Goal: Communication & Community: Answer question/provide support

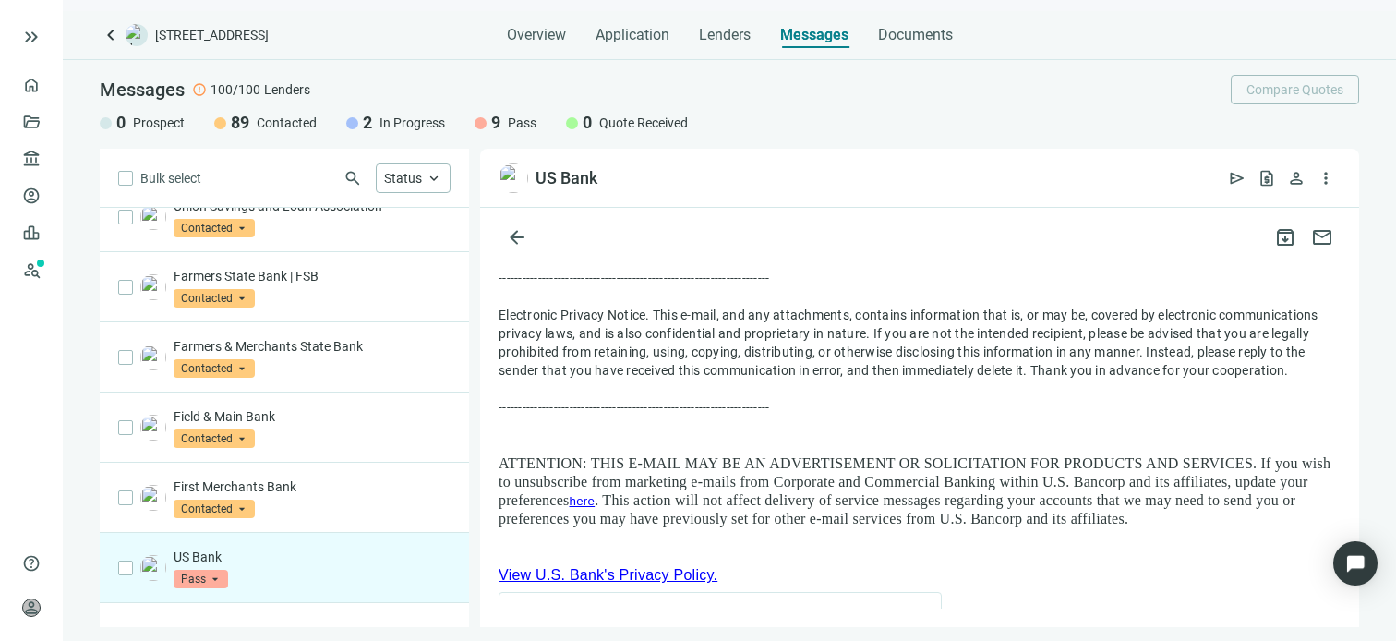
scroll to position [3960, 0]
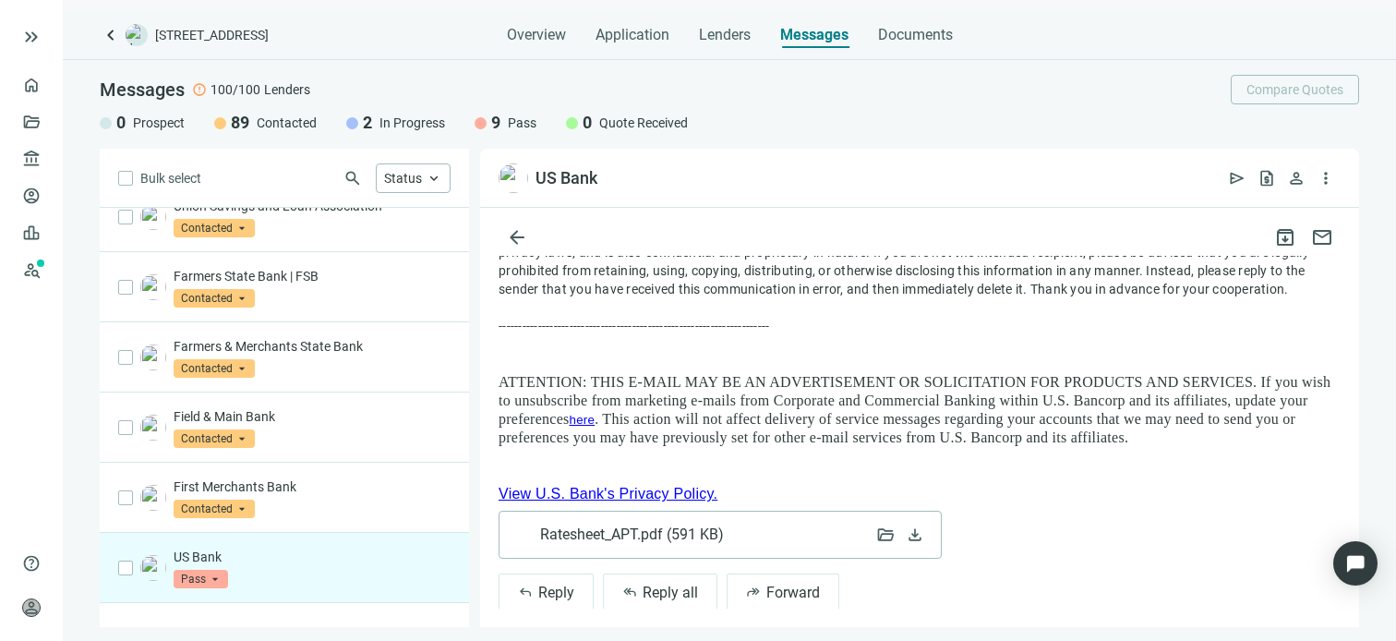
click at [633, 525] on span "Ratesheet_APT.pdf ( 591 KB )" at bounding box center [631, 534] width 183 height 18
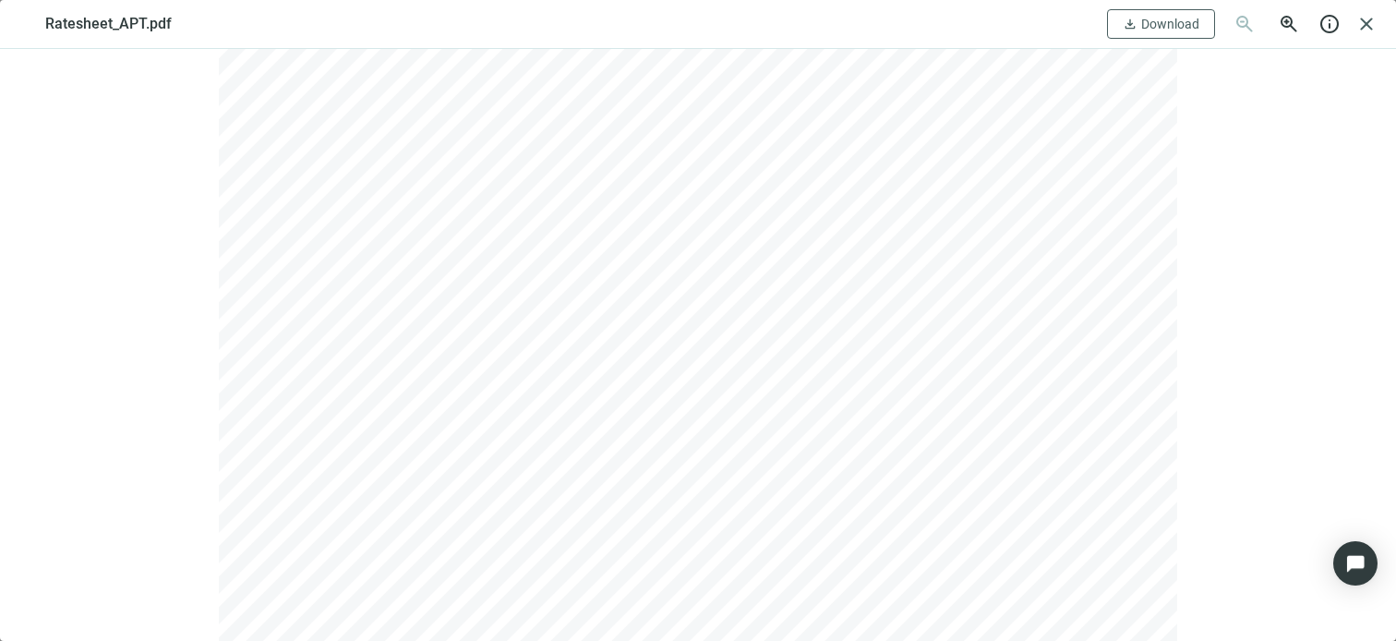
scroll to position [168, 0]
click at [1178, 22] on span "Download" at bounding box center [1170, 24] width 58 height 15
click at [1370, 26] on span "close" at bounding box center [1367, 24] width 22 height 22
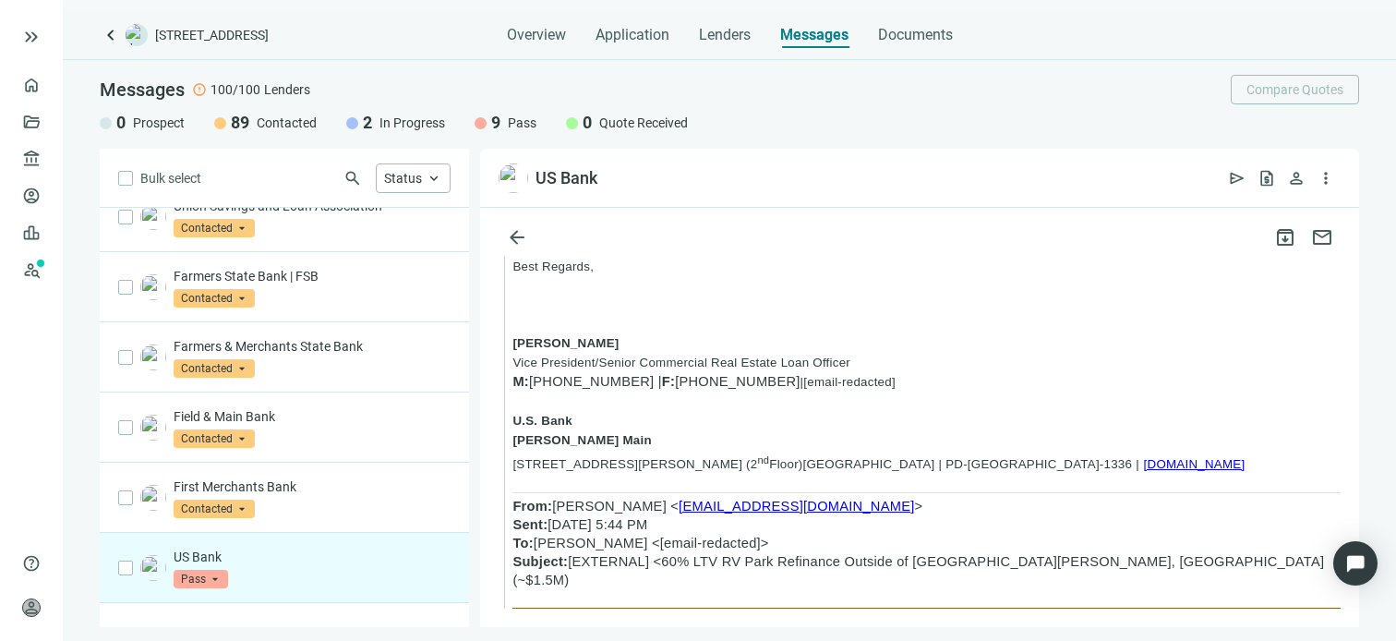
scroll to position [1743, 0]
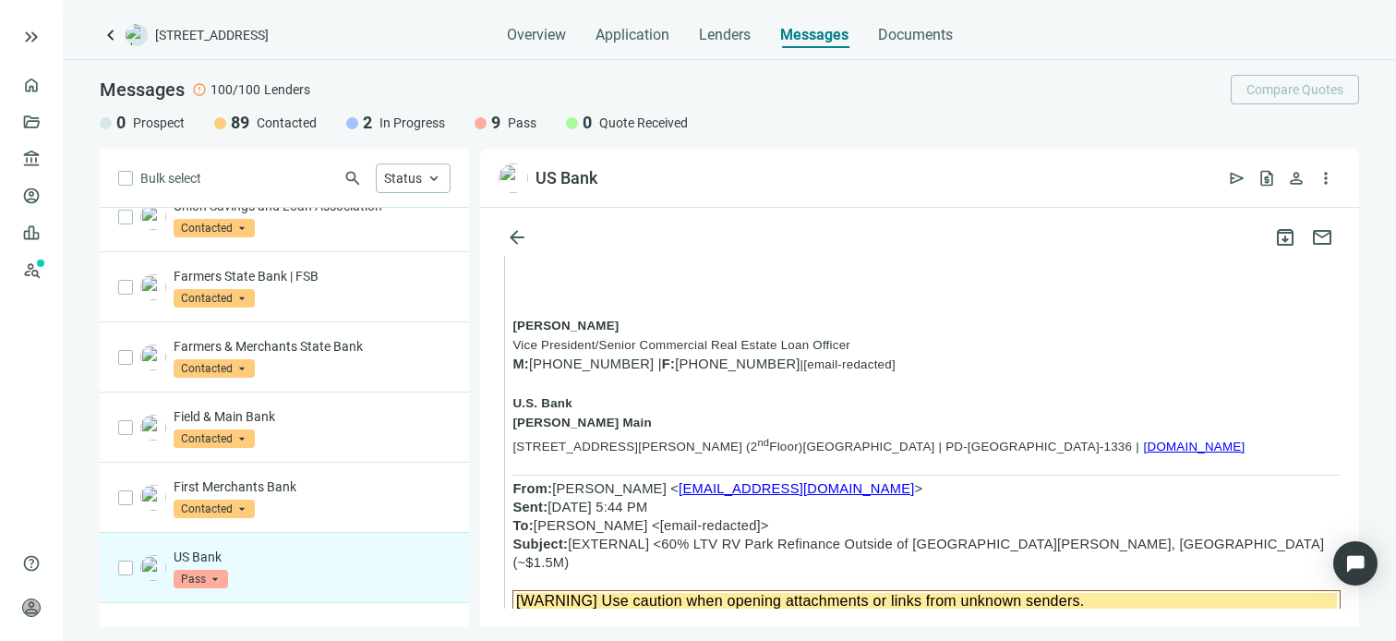
drag, startPoint x: 618, startPoint y: 322, endPoint x: 536, endPoint y: 325, distance: 82.2
click at [536, 356] on span "[PHONE_NUMBER] | F: [PHONE_NUMBER]" at bounding box center [664, 363] width 271 height 15
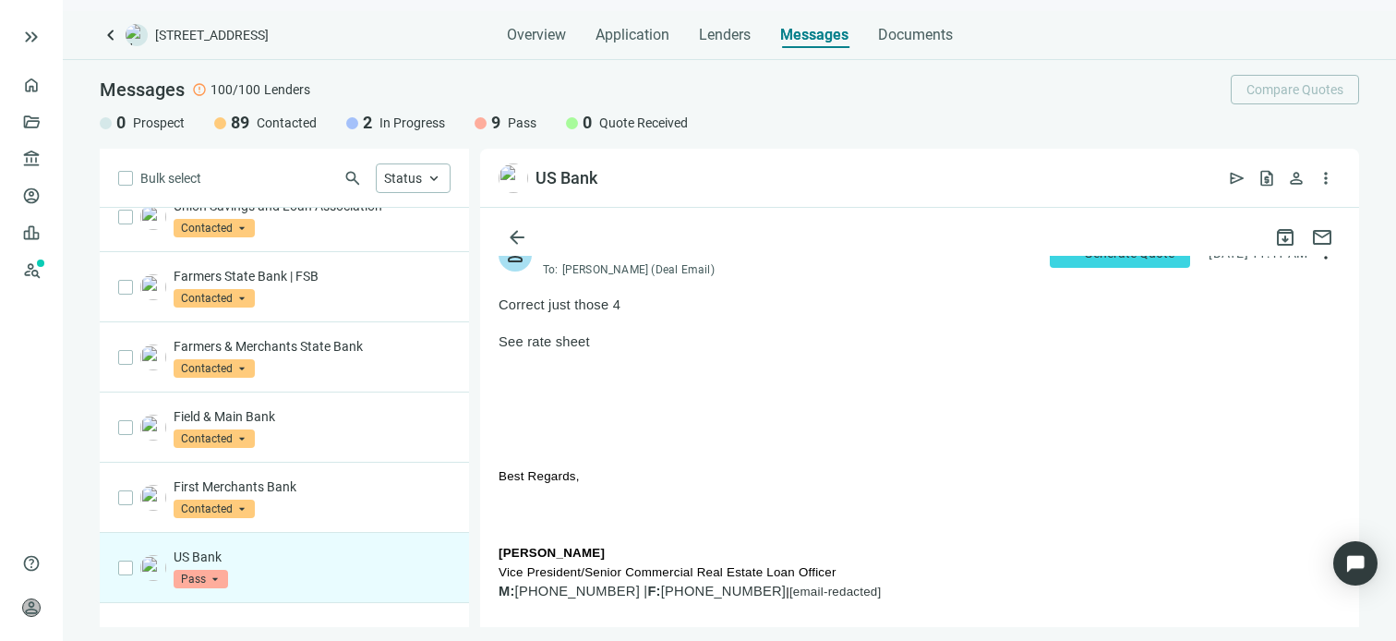
scroll to position [0, 0]
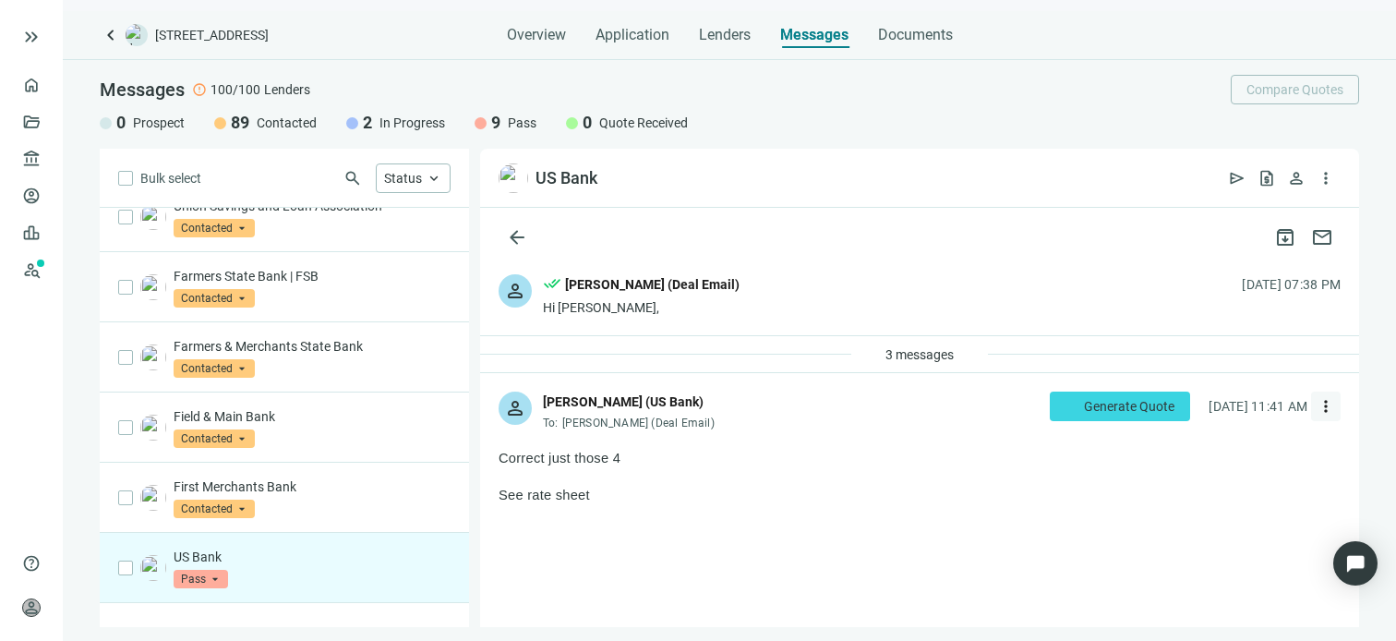
click at [1317, 406] on span "more_vert" at bounding box center [1326, 406] width 18 height 18
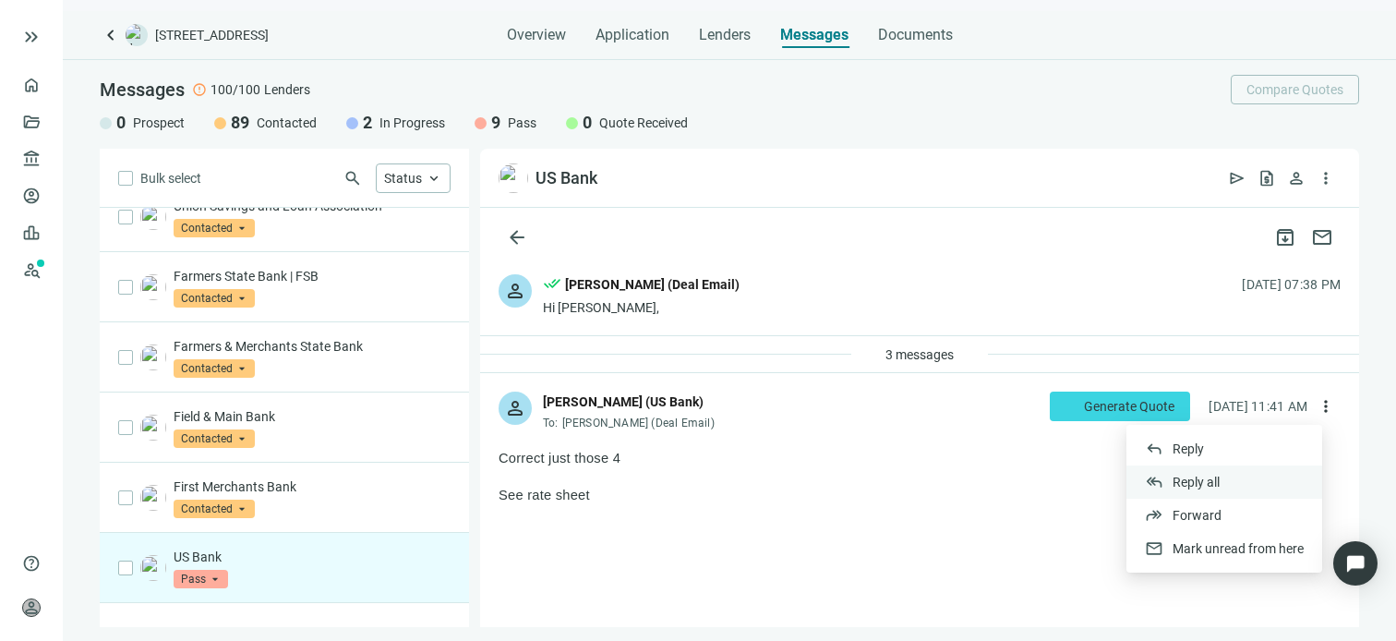
click at [1199, 481] on span "Reply all" at bounding box center [1196, 482] width 47 height 15
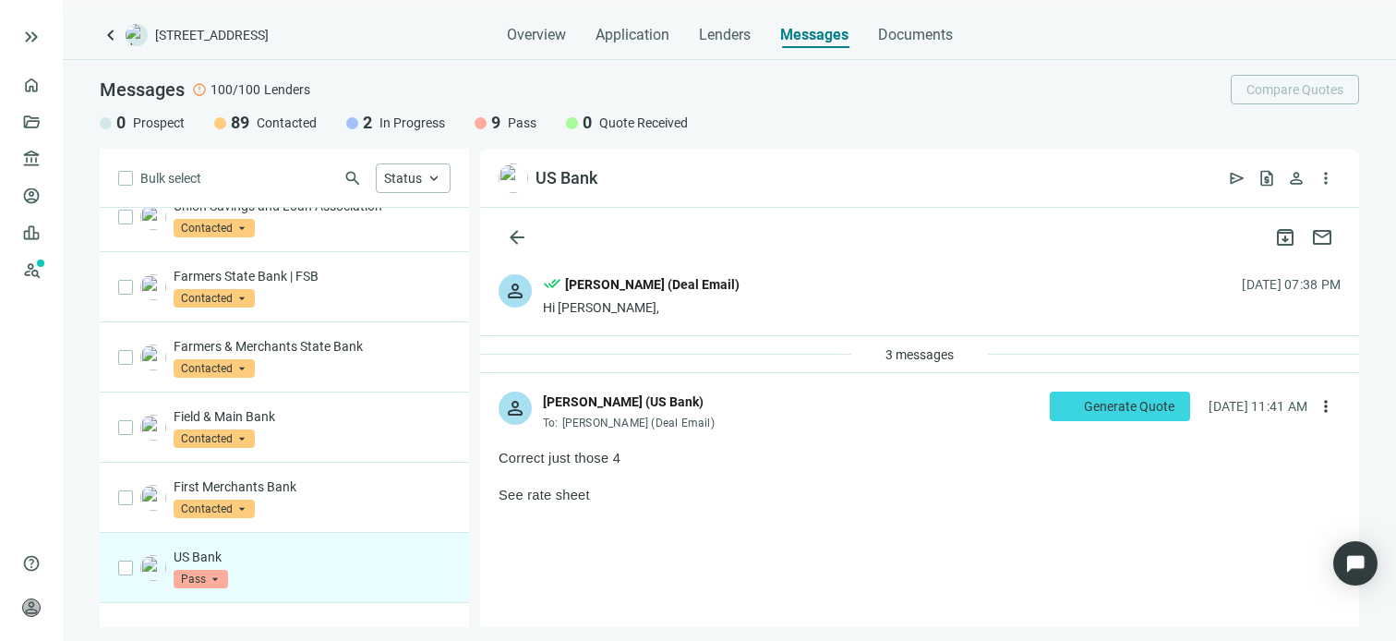
type textarea "**********"
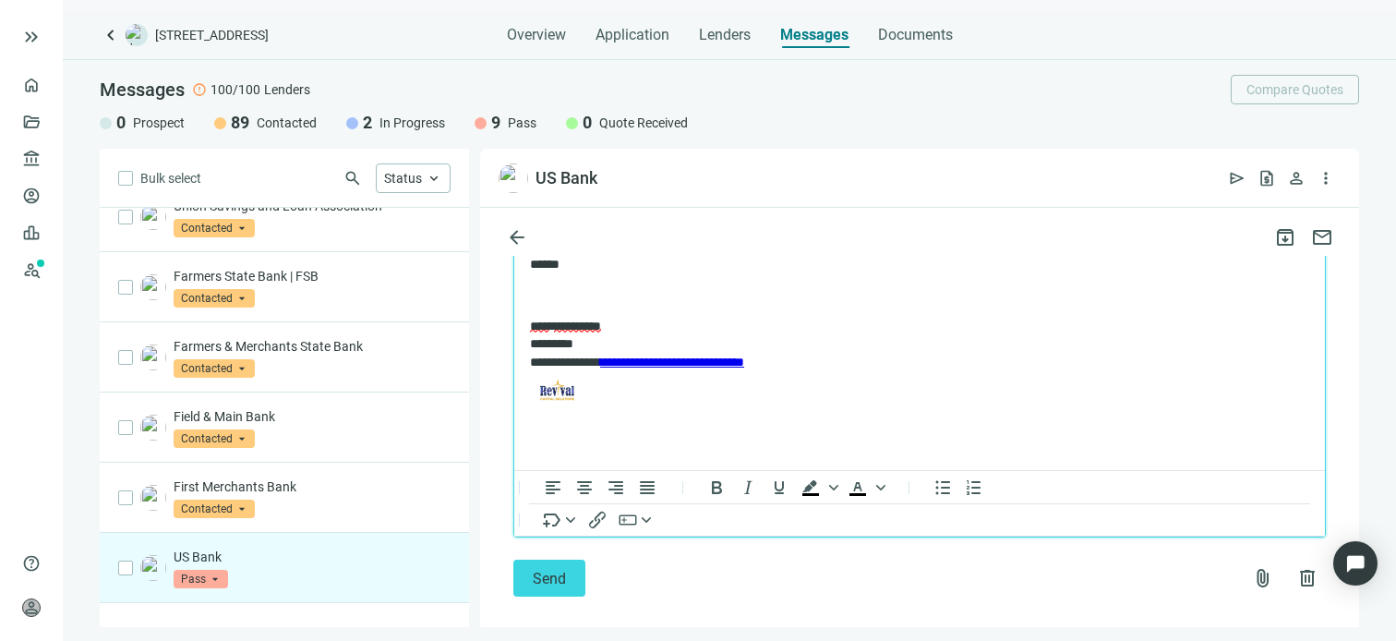
scroll to position [4418, 0]
click at [540, 569] on span "Send" at bounding box center [549, 578] width 33 height 18
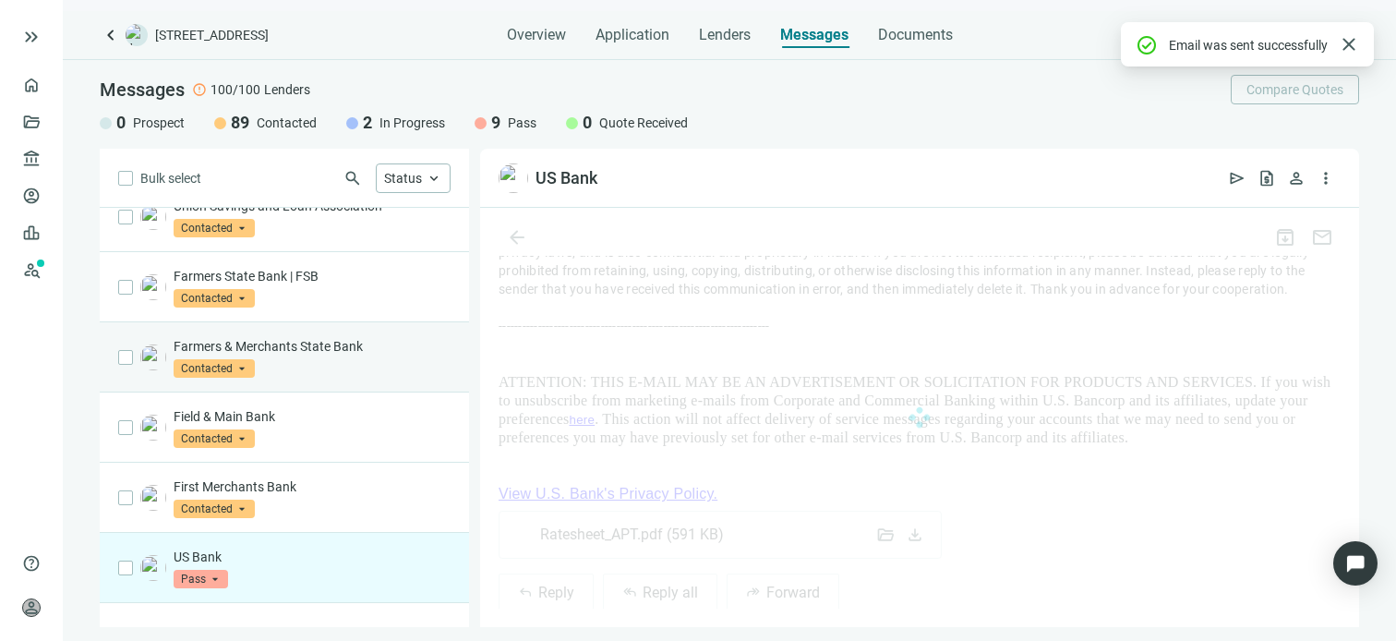
scroll to position [4389, 0]
